Goal: Check status: Check status

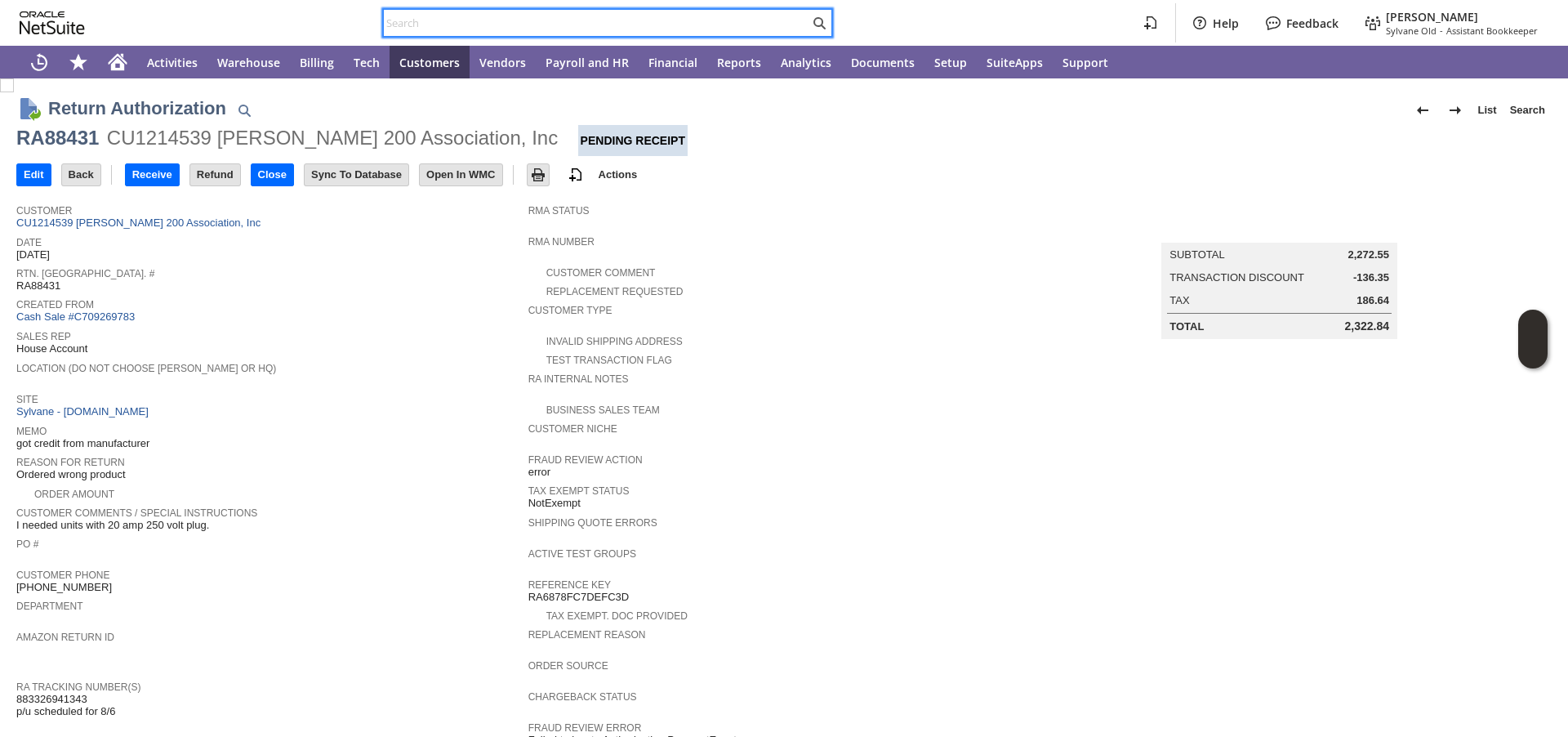
click at [532, 26] on input "text" at bounding box center [596, 23] width 426 height 20
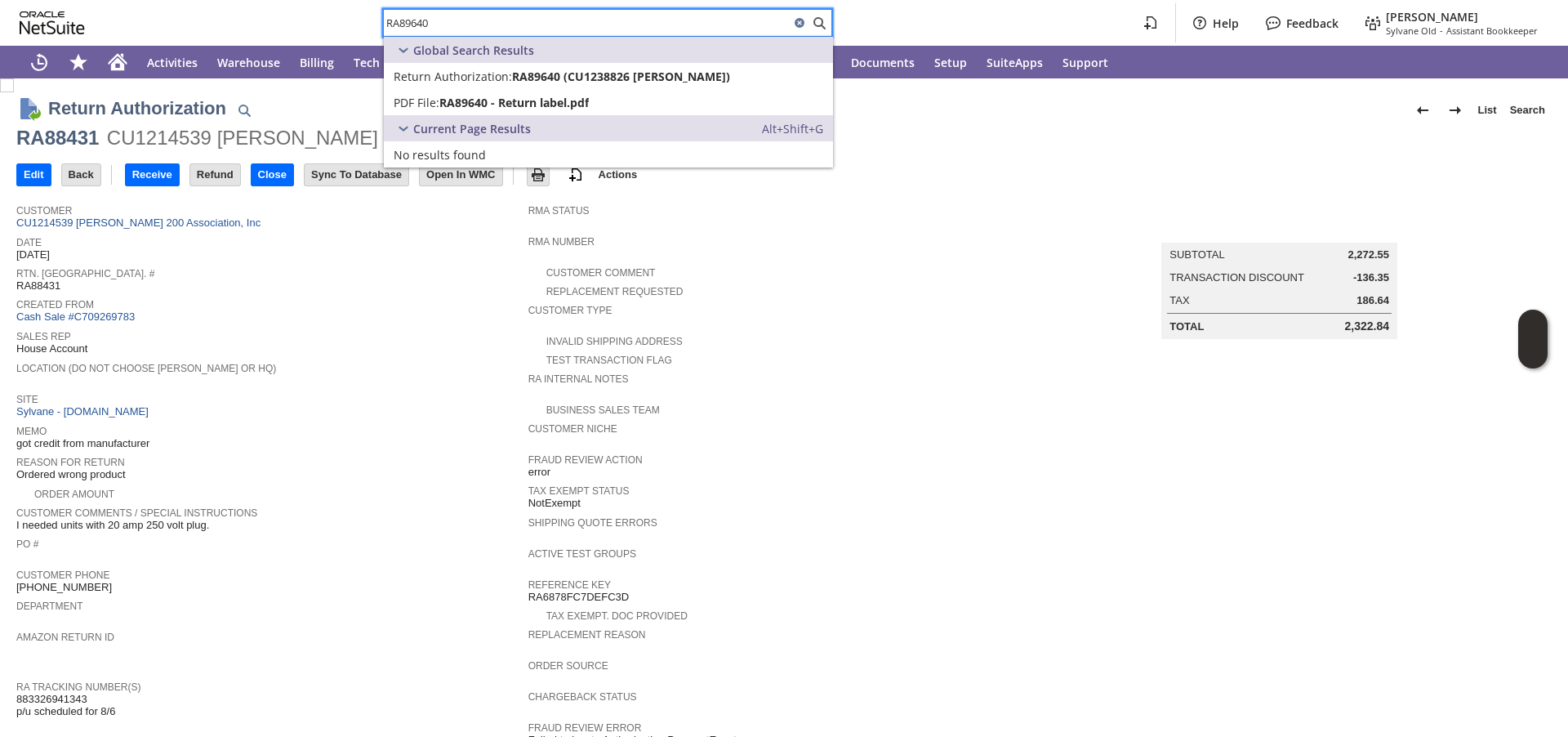
type input "RA89640"
click at [533, 80] on span "RA89640 (CU1238826 [PERSON_NAME])" at bounding box center [621, 76] width 218 height 16
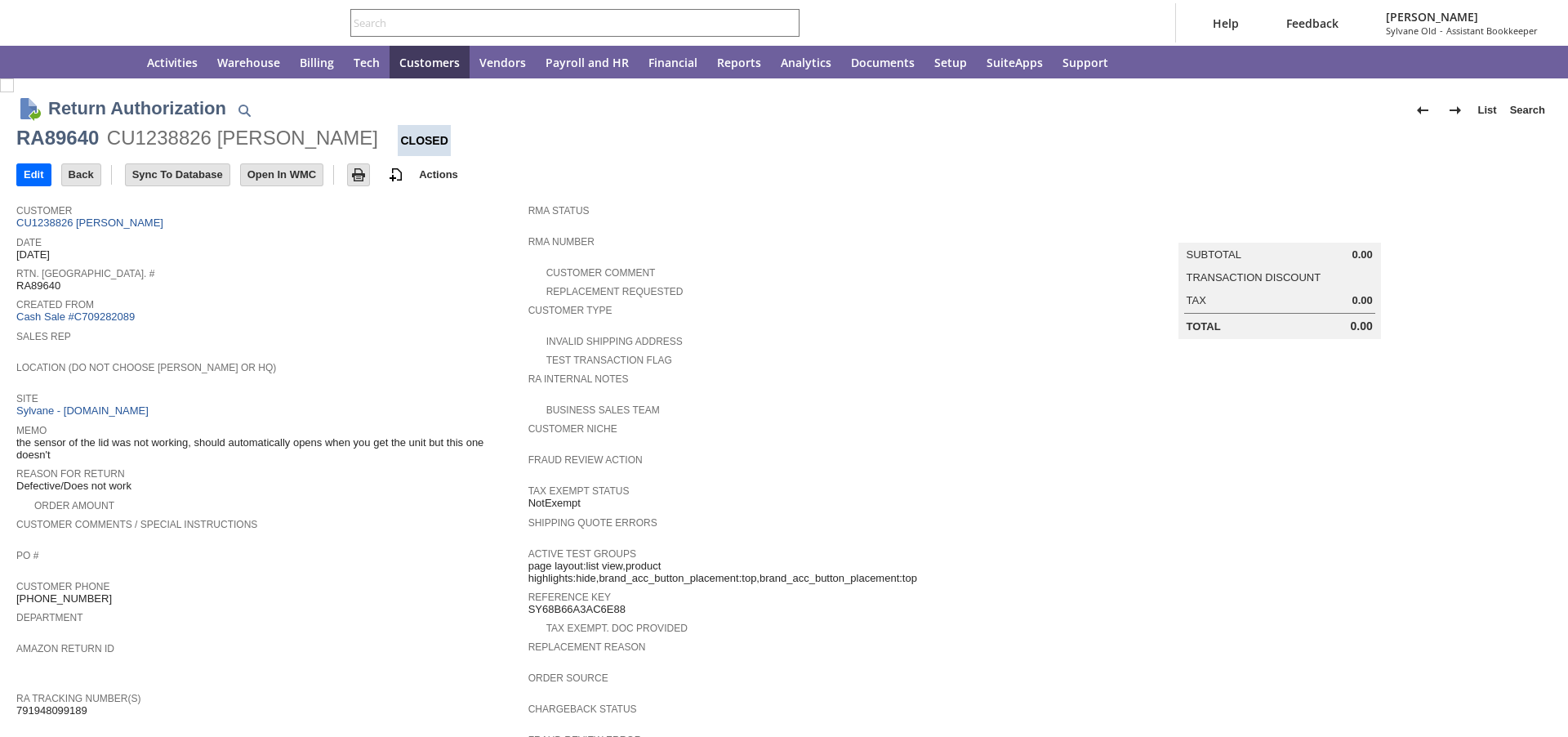
click at [368, 310] on div "Created From Cash Sale #C709282089" at bounding box center [268, 309] width 504 height 30
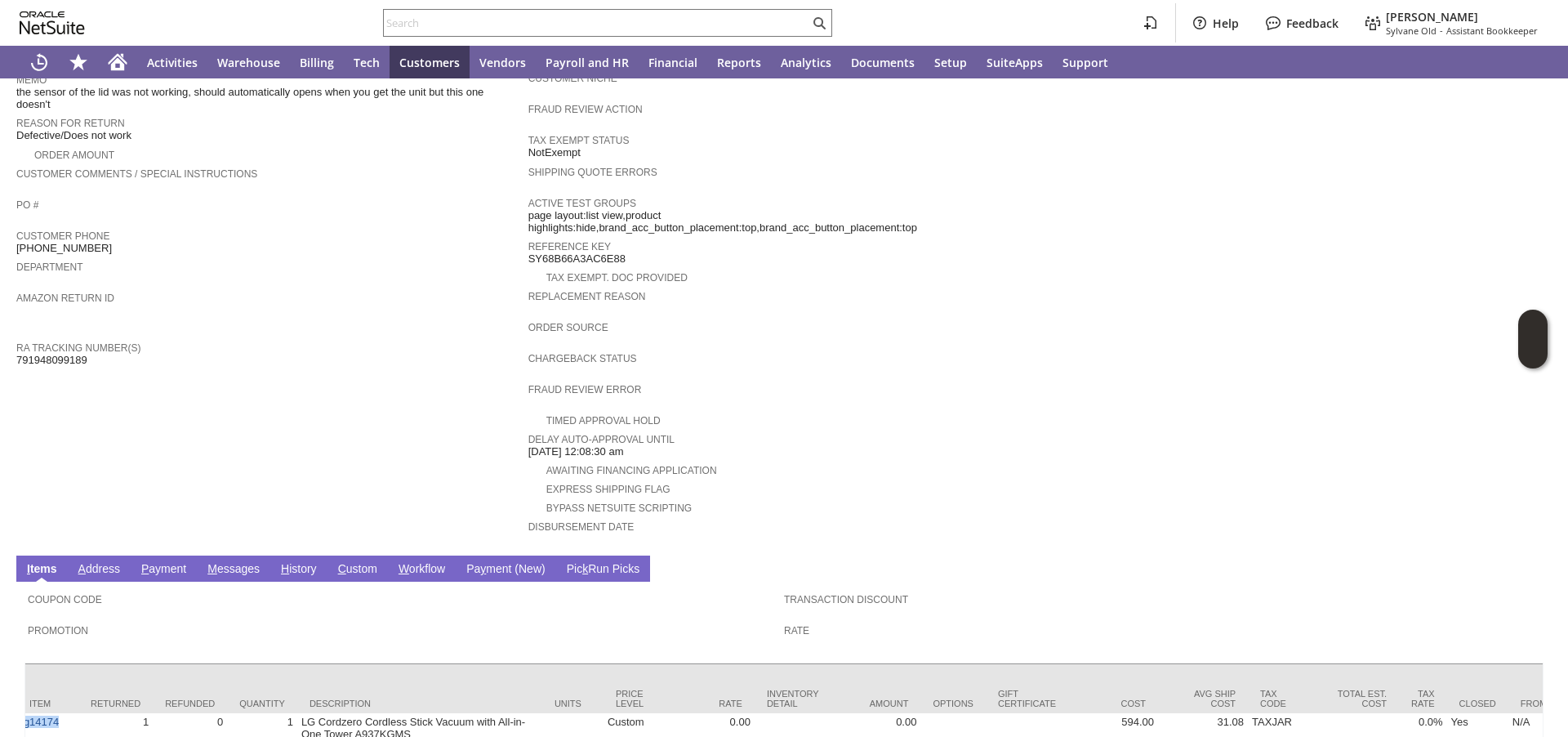
scroll to position [539, 0]
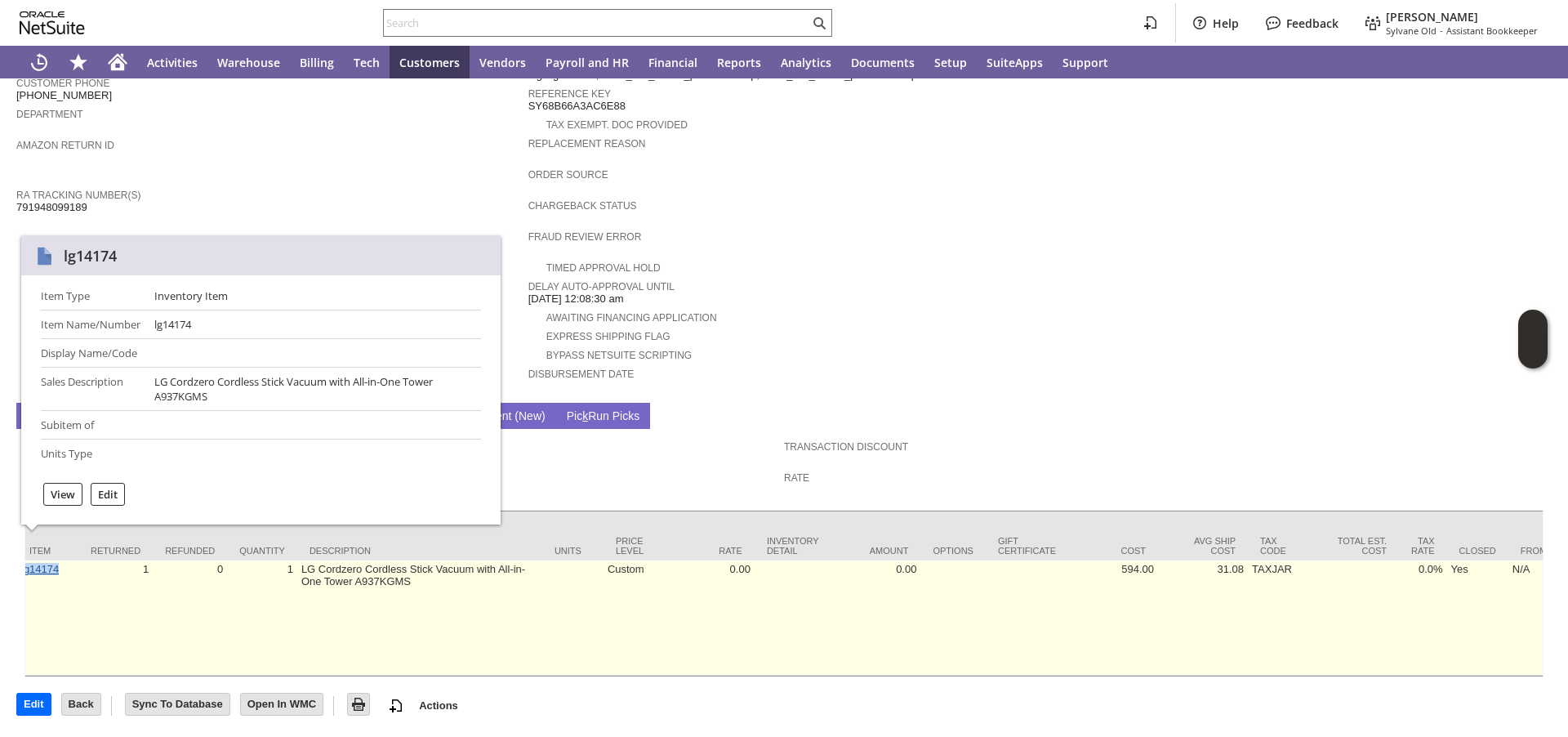
copy link "lg14174"
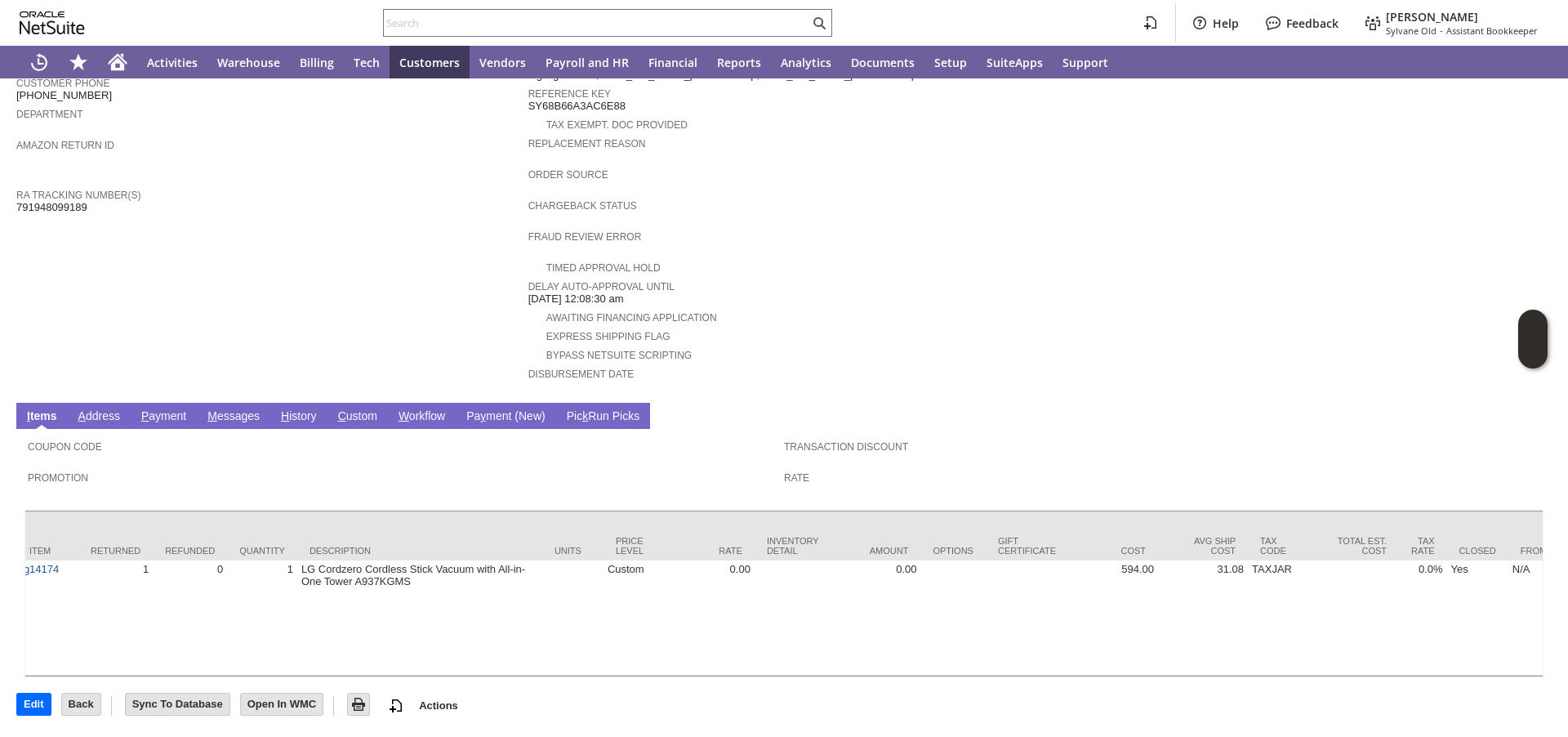
scroll to position [517, 0]
click at [172, 187] on td "Customer CU1238826 Arvind Singh Date 9/18/2025 Rtn. Auth. # RA89640 Created Fro…" at bounding box center [272, 43] width 512 height 702
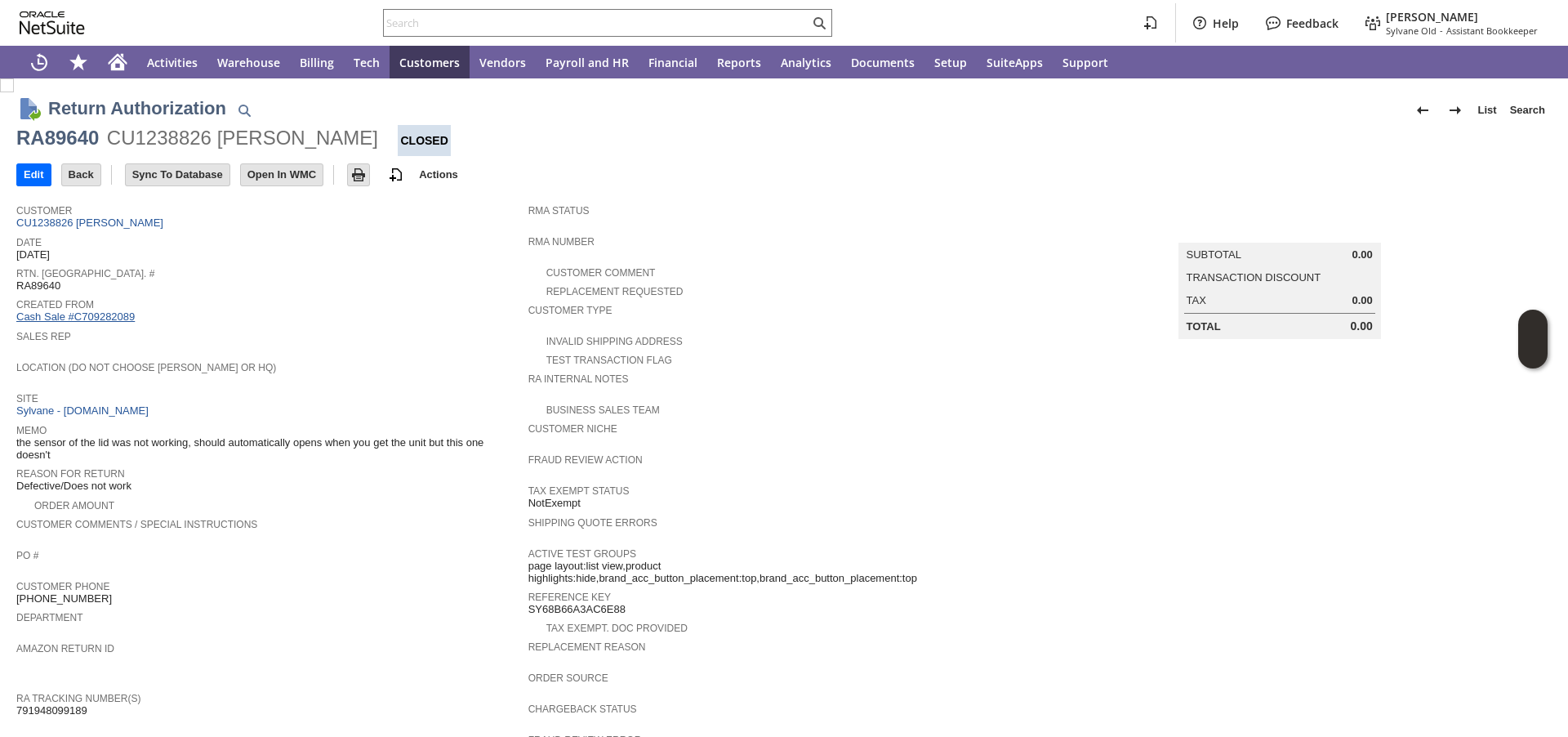
click at [112, 319] on link "Cash Sale #C709282089" at bounding box center [75, 316] width 118 height 12
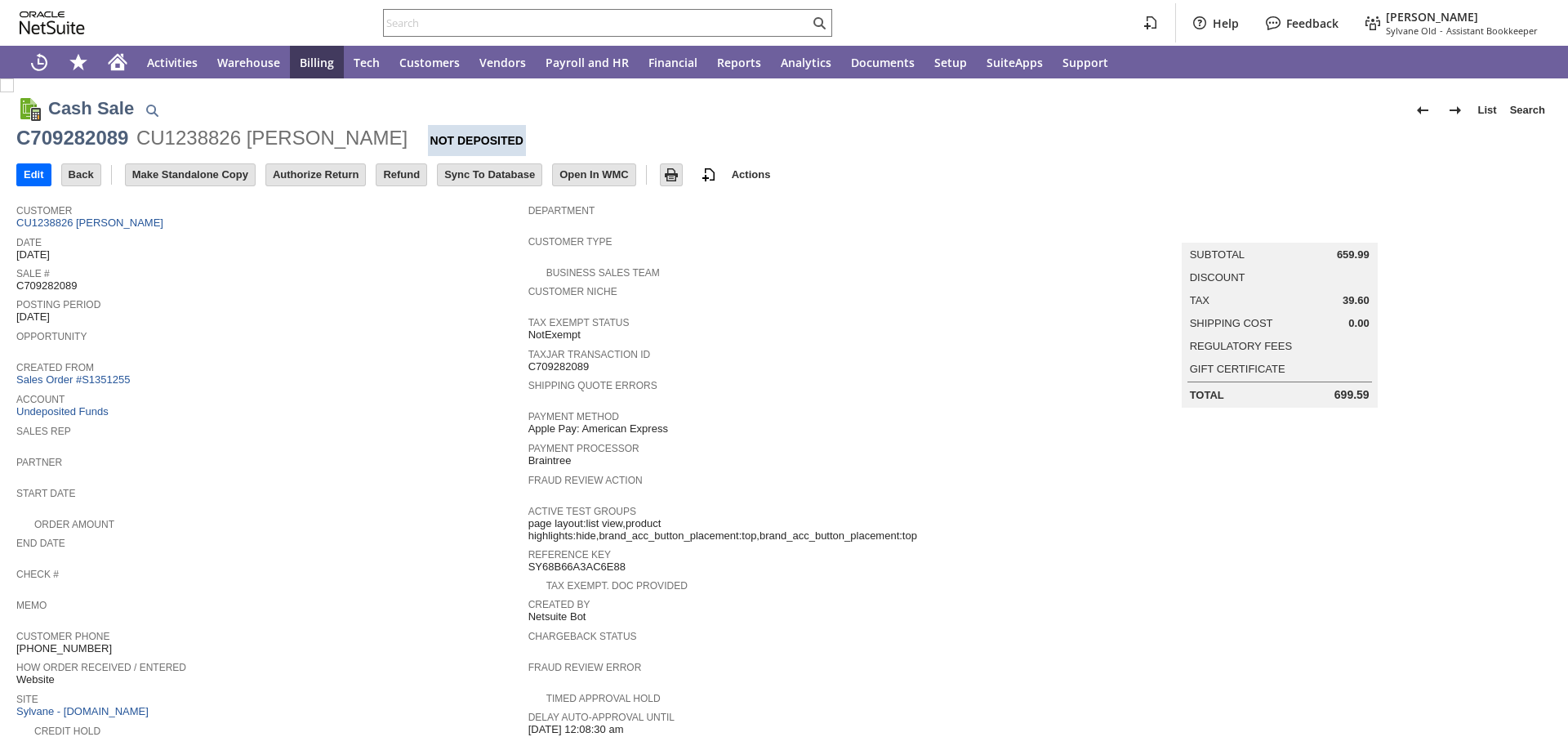
click at [105, 378] on link "Sales Order #S1351255" at bounding box center [75, 379] width 118 height 12
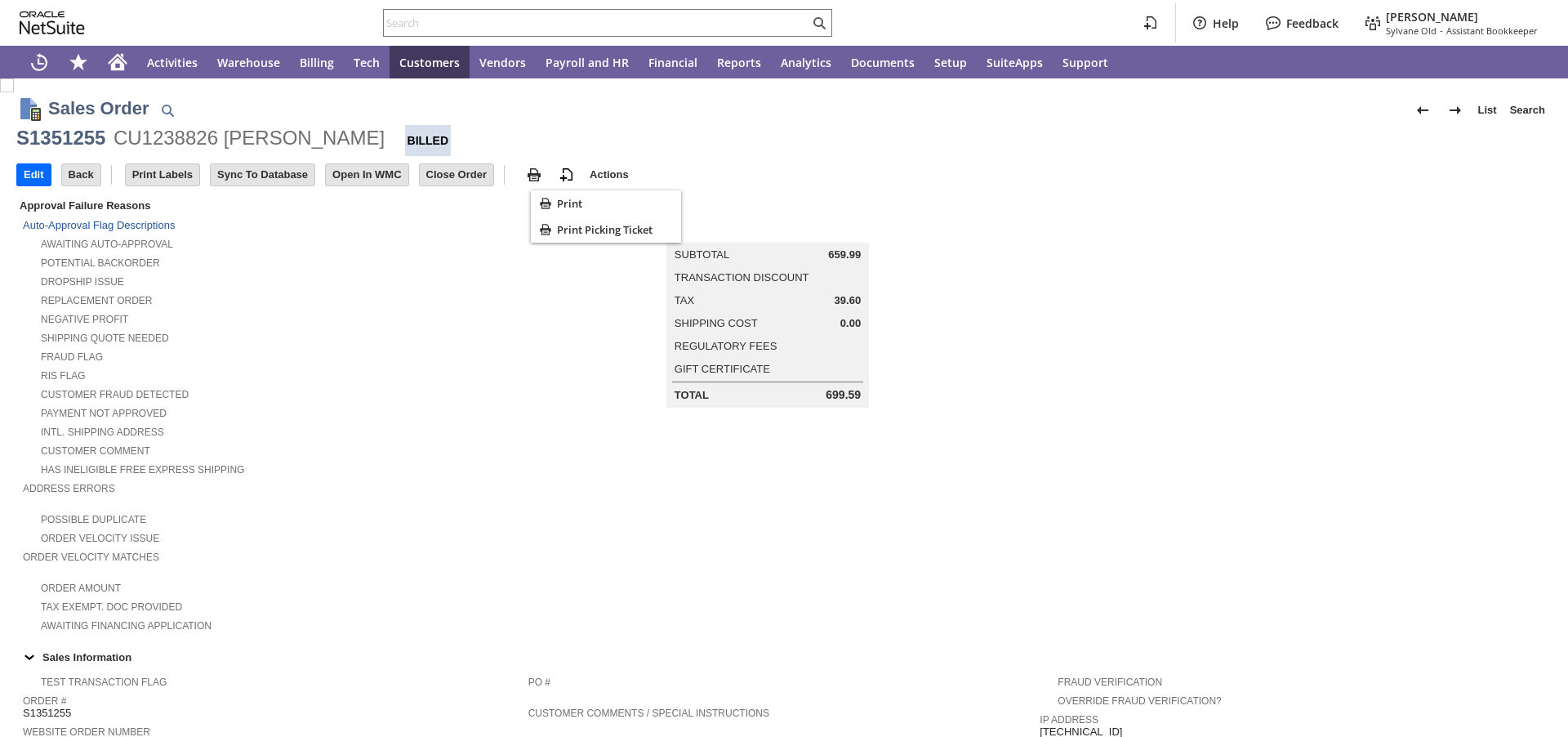
click at [550, 207] on icon "Print" at bounding box center [546, 203] width 16 height 16
